Goal: Information Seeking & Learning: Learn about a topic

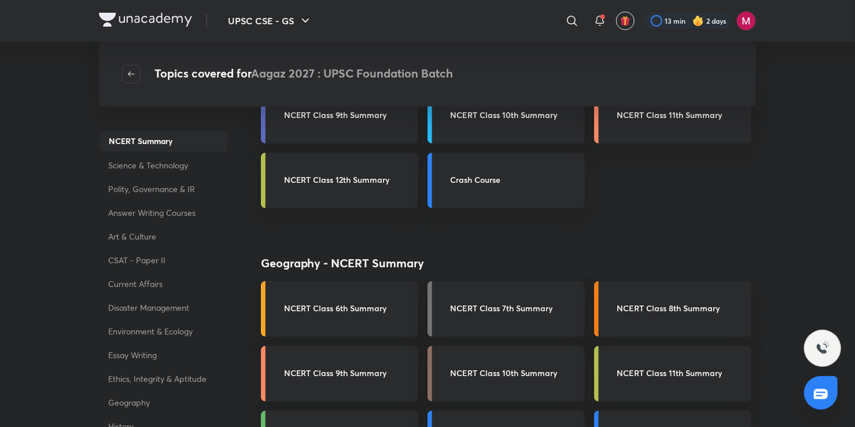
scroll to position [67, 0]
click at [159, 209] on p "Answer Writing Courses" at bounding box center [164, 212] width 130 height 21
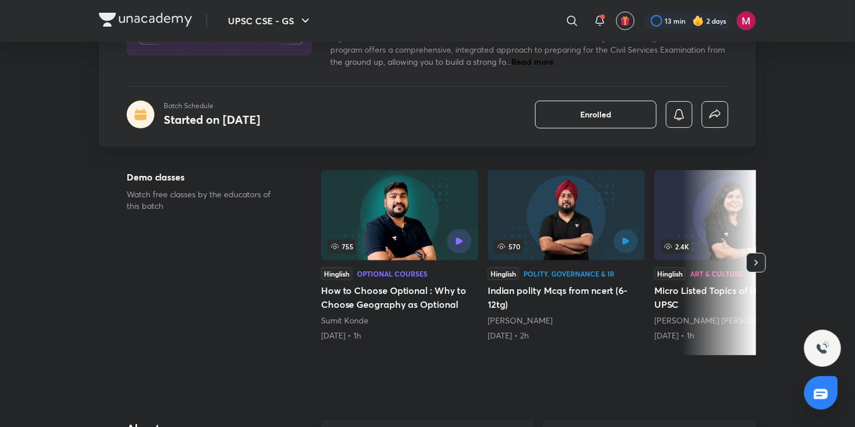
scroll to position [169, 0]
click at [759, 266] on icon "button" at bounding box center [757, 263] width 12 height 12
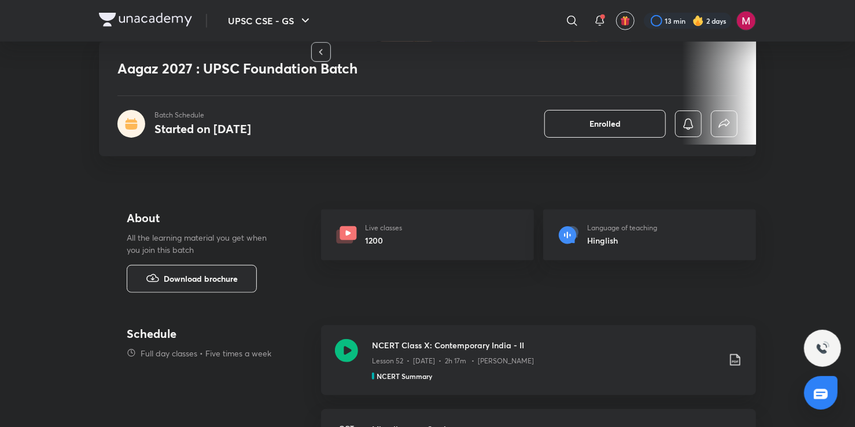
scroll to position [380, 0]
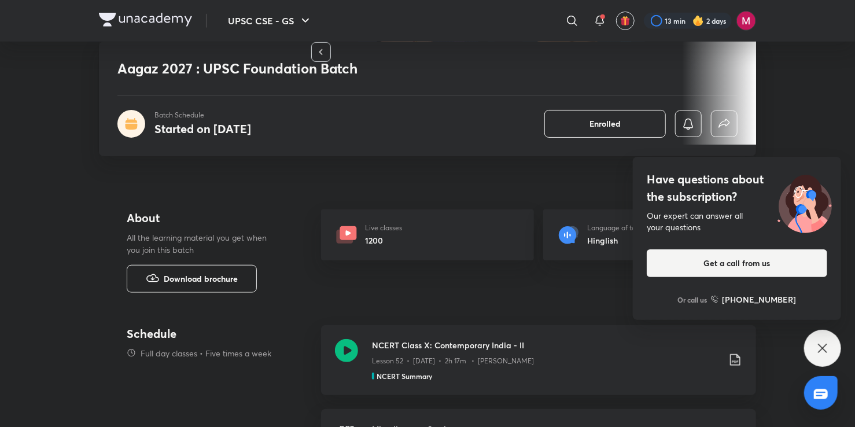
click at [220, 277] on span "Download brochure" at bounding box center [201, 279] width 74 height 13
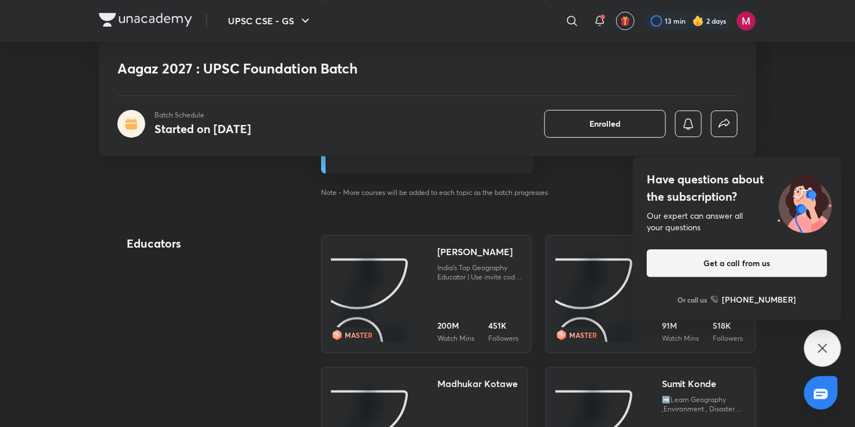
scroll to position [1756, 0]
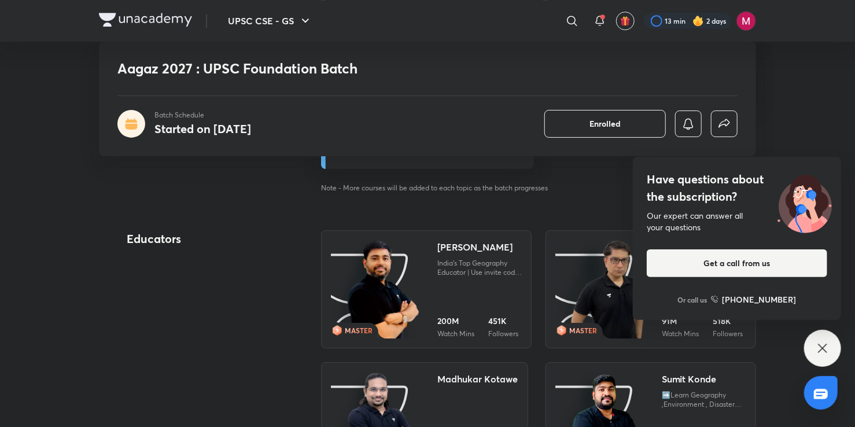
click at [822, 337] on div "Have questions about the subscription? Our expert can answer all your questions…" at bounding box center [822, 348] width 37 height 37
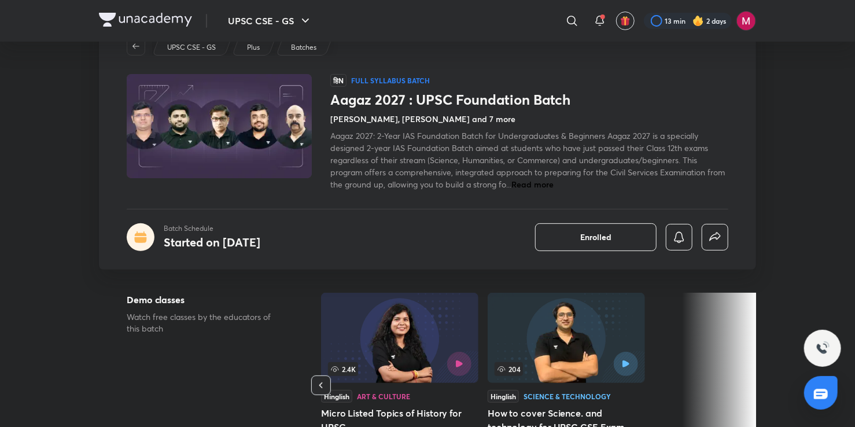
scroll to position [0, 0]
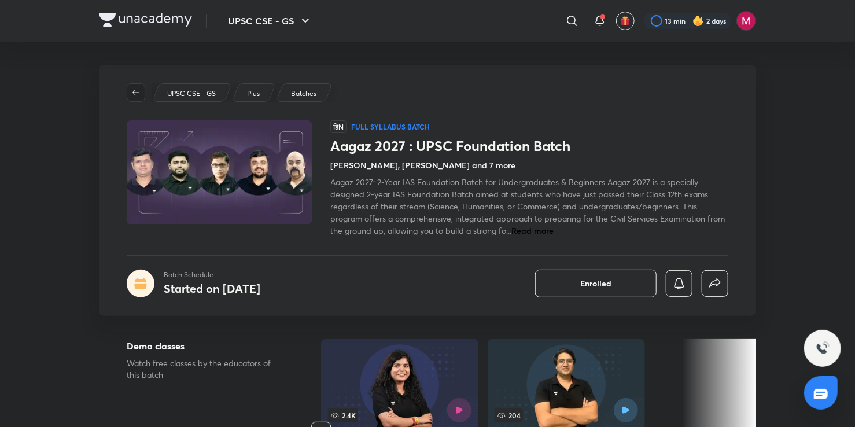
click at [134, 94] on icon "button" at bounding box center [136, 92] width 7 height 5
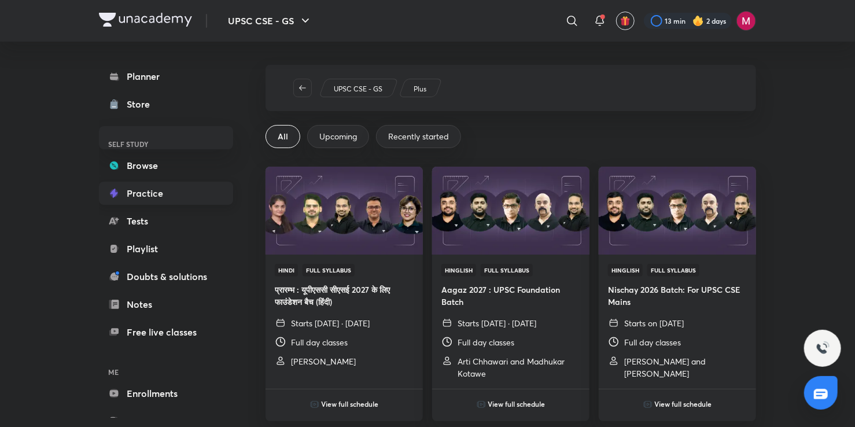
click at [178, 197] on link "Practice" at bounding box center [166, 193] width 134 height 23
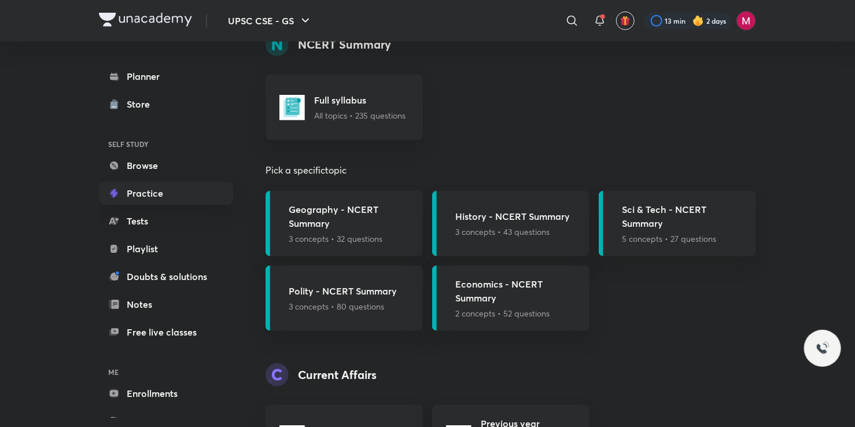
scroll to position [516, 0]
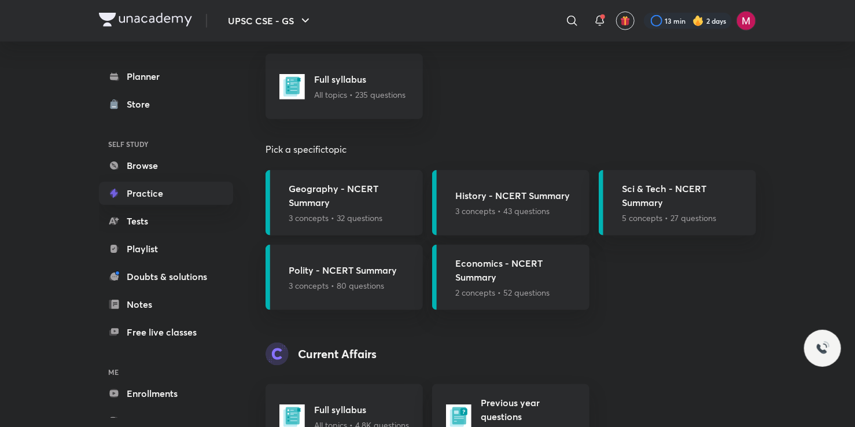
click at [365, 208] on h5 "Geography - NCERT Summary" at bounding box center [352, 196] width 127 height 28
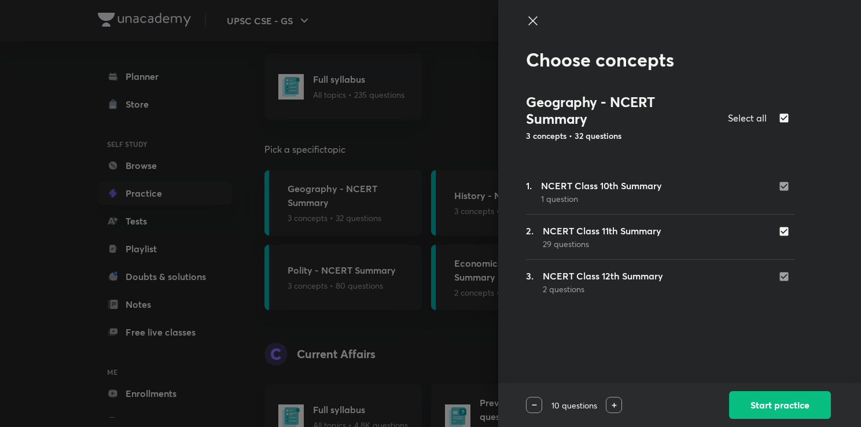
click at [532, 22] on icon at bounding box center [533, 21] width 14 height 14
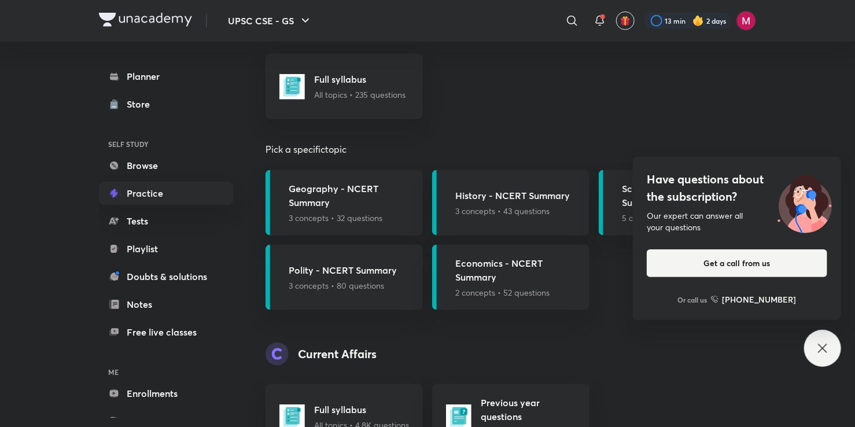
click at [630, 357] on header "Current Affairs" at bounding box center [511, 354] width 491 height 23
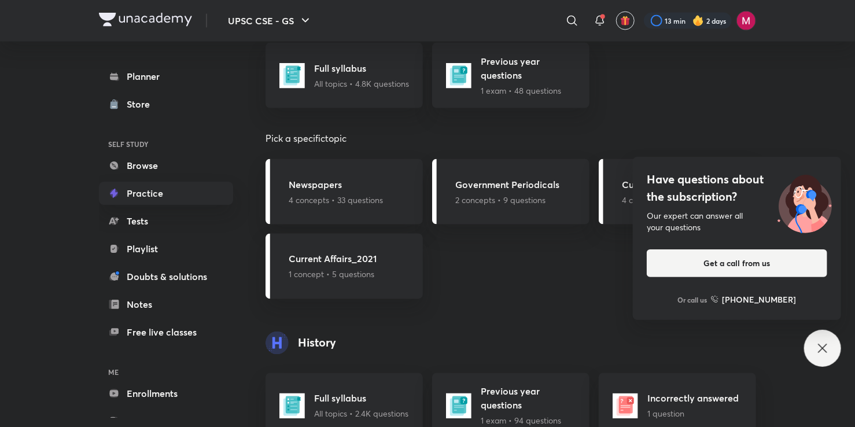
scroll to position [856, 0]
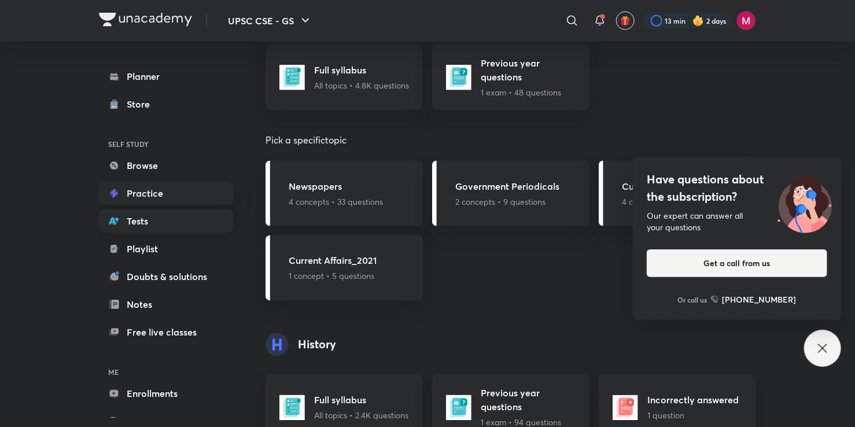
click at [213, 225] on link "Tests" at bounding box center [166, 220] width 134 height 23
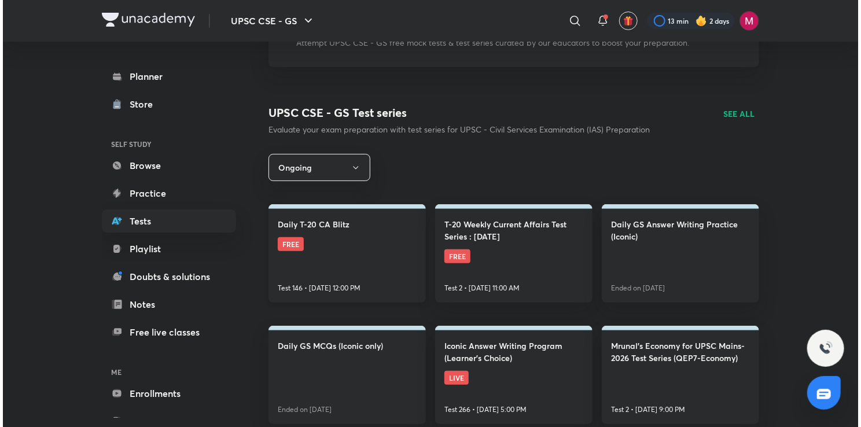
scroll to position [116, 0]
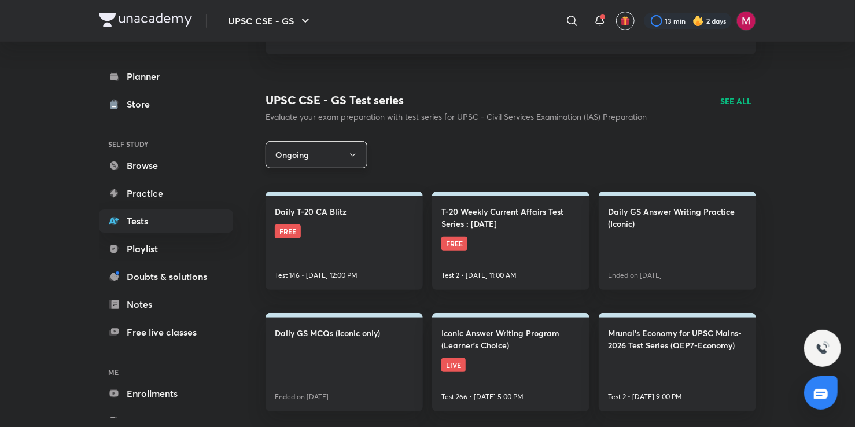
click at [356, 155] on icon "button" at bounding box center [352, 154] width 9 height 9
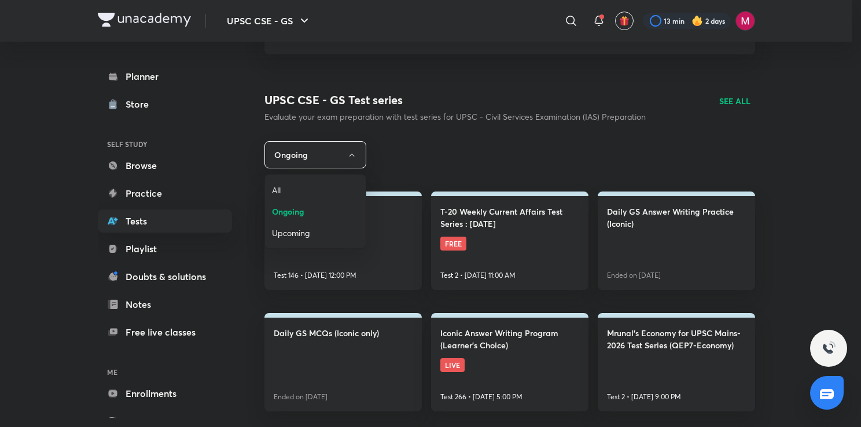
click at [314, 235] on span "Upcoming" at bounding box center [315, 233] width 87 height 12
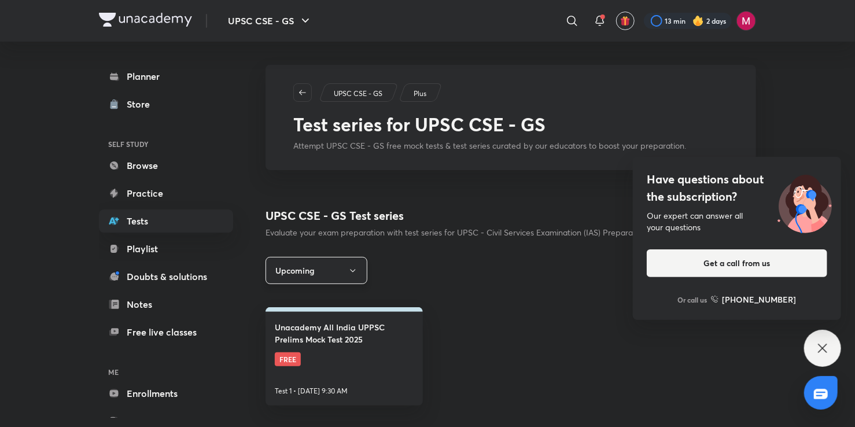
click at [356, 267] on icon "button" at bounding box center [352, 270] width 9 height 9
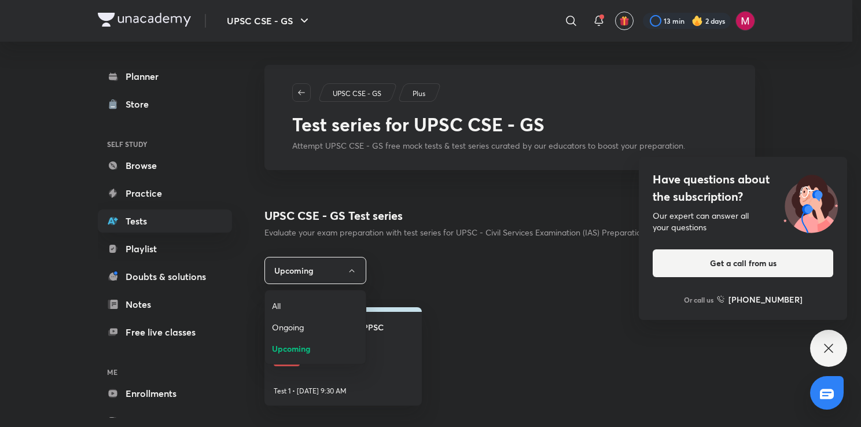
click at [310, 321] on span "Ongoing" at bounding box center [315, 327] width 87 height 12
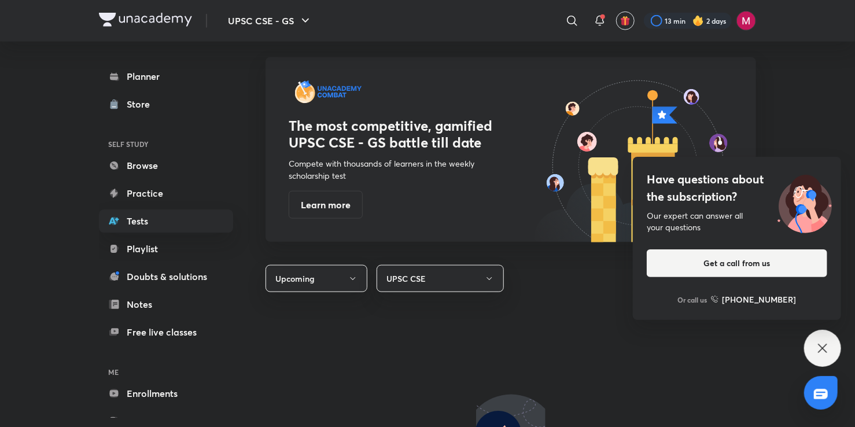
scroll to position [576, 0]
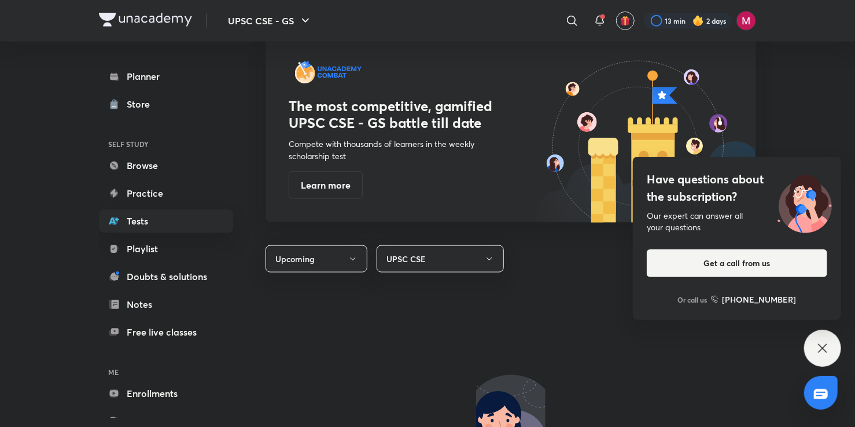
click at [398, 146] on p "Compete with thousands of learners in the weekly scholarship test" at bounding box center [392, 150] width 207 height 24
click at [819, 353] on icon at bounding box center [823, 348] width 14 height 14
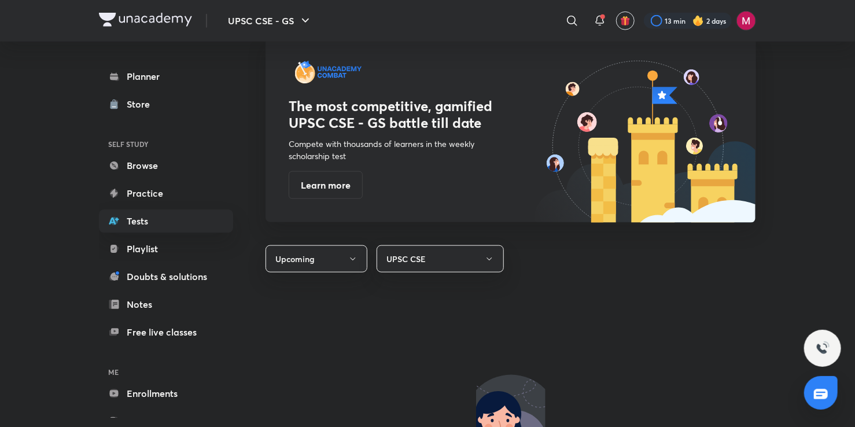
click at [429, 204] on div "The most competitive, gamified UPSC CSE - GS battle till date Compete with thou…" at bounding box center [511, 130] width 491 height 185
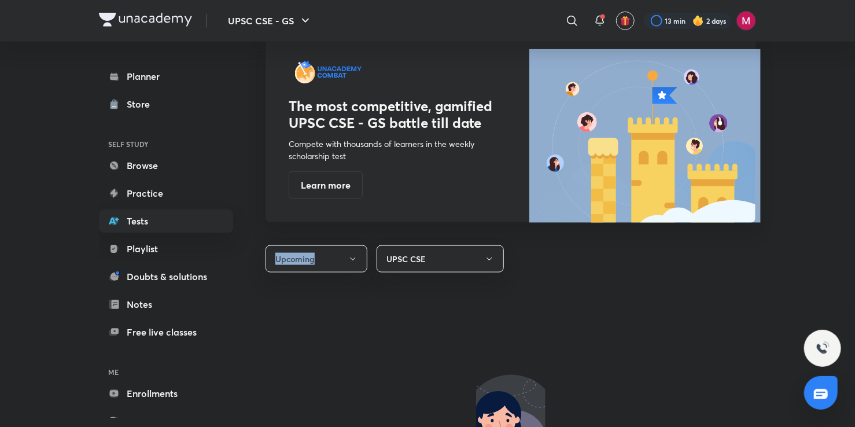
click at [429, 204] on div "The most competitive, gamified UPSC CSE - GS battle till date Compete with thou…" at bounding box center [511, 130] width 491 height 185
click at [313, 190] on button "Learn more" at bounding box center [326, 184] width 74 height 28
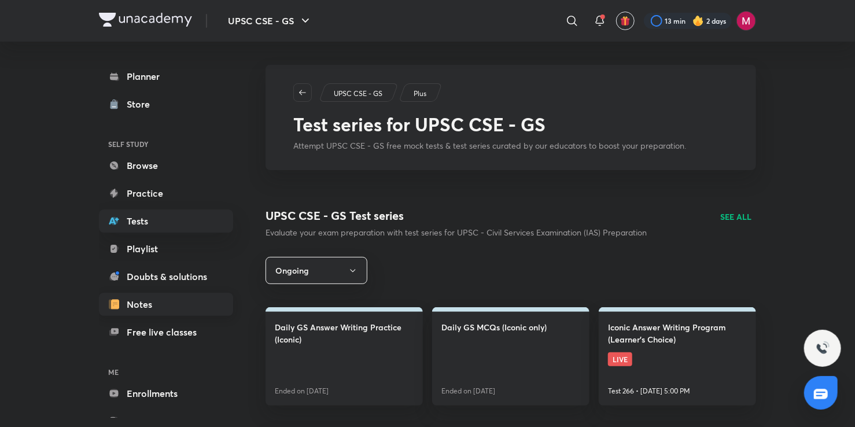
click at [153, 304] on link "Notes" at bounding box center [166, 304] width 134 height 23
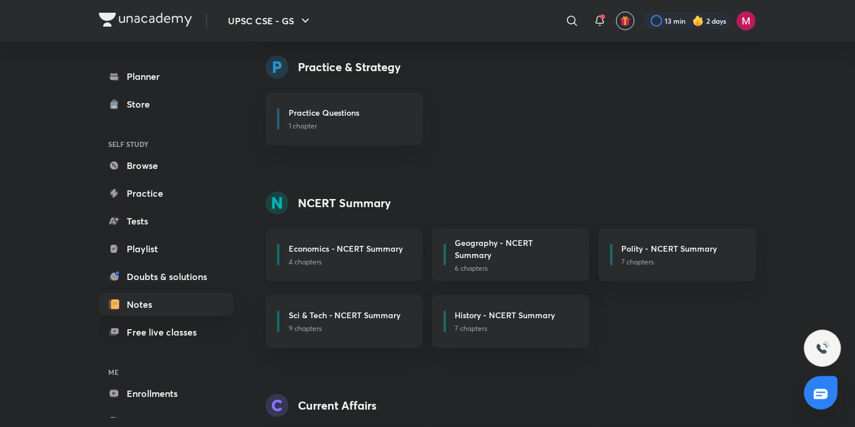
scroll to position [126, 0]
click at [513, 249] on h6 "Geography - NCERT Summary" at bounding box center [513, 248] width 116 height 24
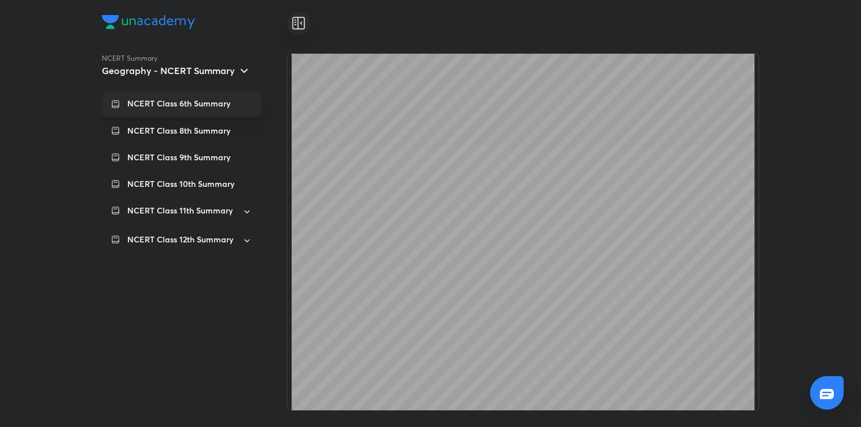
scroll to position [6147, 0]
click at [245, 127] on div "NCERT Class 8th Summary" at bounding box center [189, 131] width 125 height 12
click at [233, 98] on div "NCERT Class 6th Summary" at bounding box center [189, 104] width 125 height 12
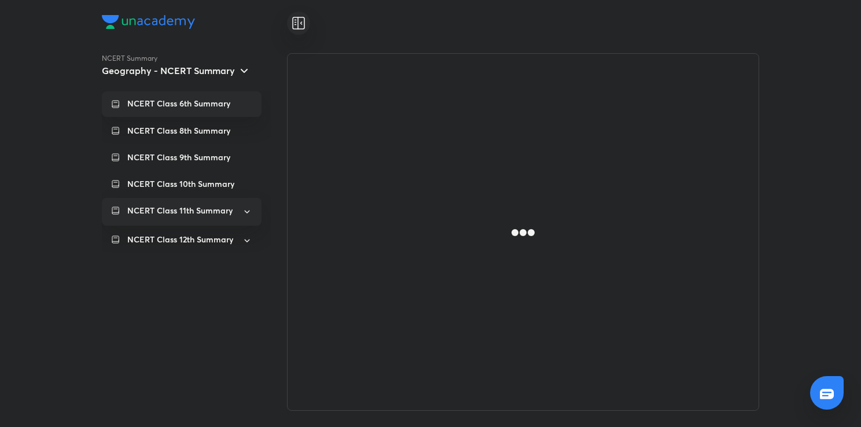
click at [242, 205] on icon at bounding box center [247, 212] width 10 height 14
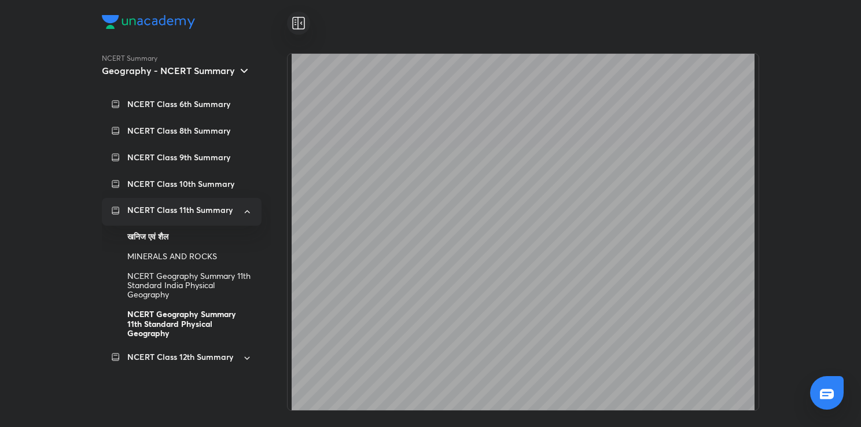
click at [216, 316] on div "NCERT Geography Summary 11th Standard Physical Geography" at bounding box center [189, 323] width 125 height 38
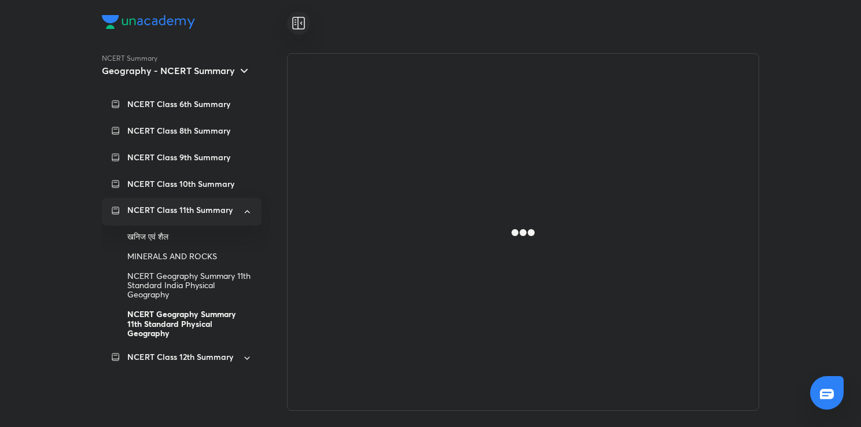
click at [216, 316] on div "NCERT Geography Summary 11th Standard Physical Geography" at bounding box center [189, 323] width 125 height 38
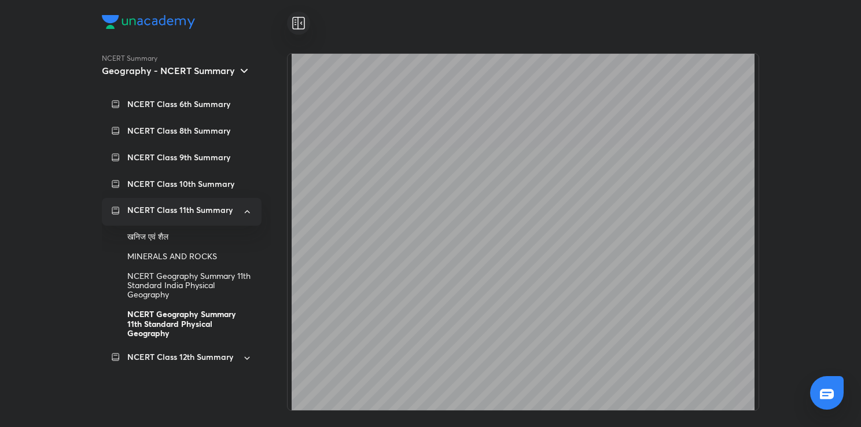
scroll to position [11429, 0]
